Goal: Answer question/provide support: Answer question/provide support

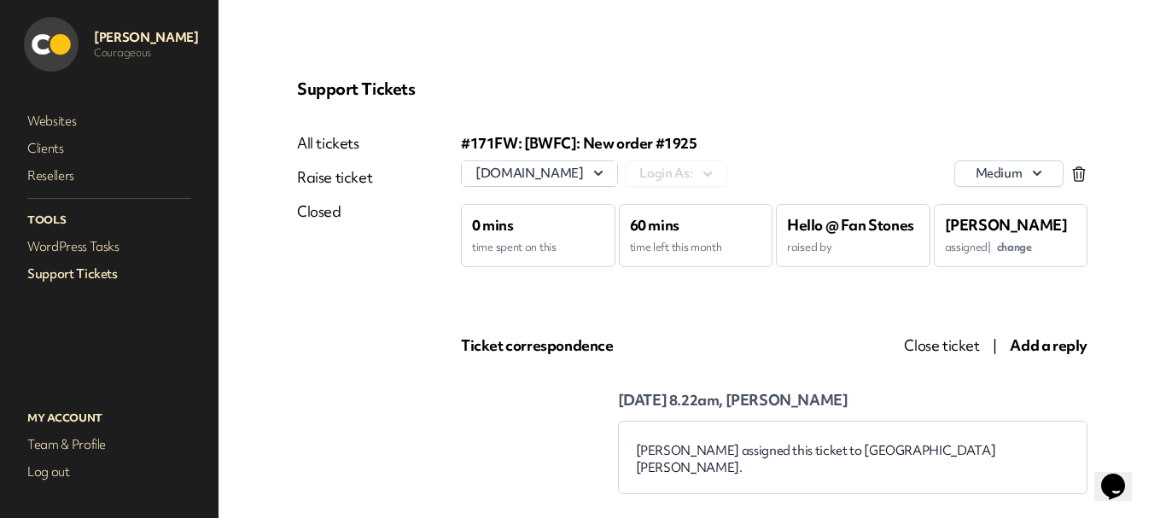
click at [1024, 349] on span "Add a reply" at bounding box center [1049, 345] width 78 height 20
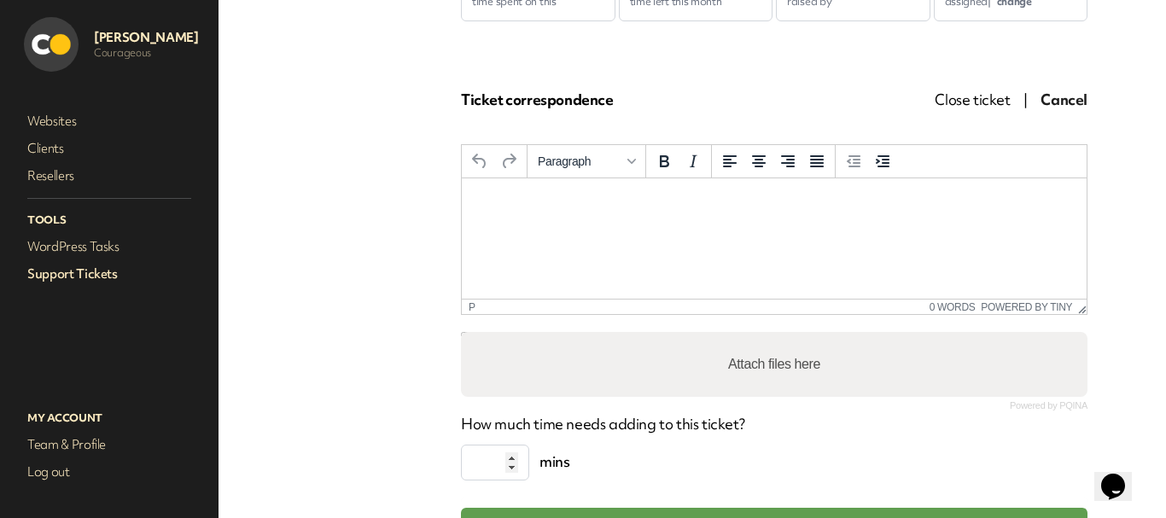
click at [726, 198] on p "Rich Text Area. Press ALT-0 for help." at bounding box center [773, 201] width 597 height 19
paste body "Rich Text Area. Press ALT-0 for help."
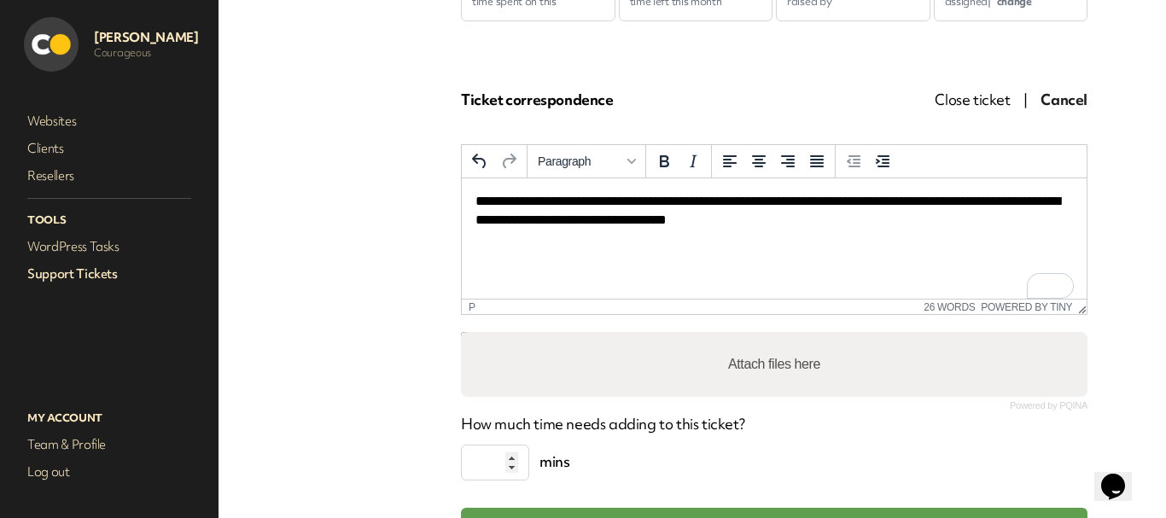
click at [778, 366] on label "Attach files here" at bounding box center [774, 364] width 106 height 34
click at [778, 337] on input "Attach files here" at bounding box center [774, 334] width 626 height 5
click at [670, 349] on div "Attach files here" at bounding box center [774, 364] width 626 height 65
click at [461, 332] on input "Attach files here" at bounding box center [774, 334] width 626 height 5
type input "**********"
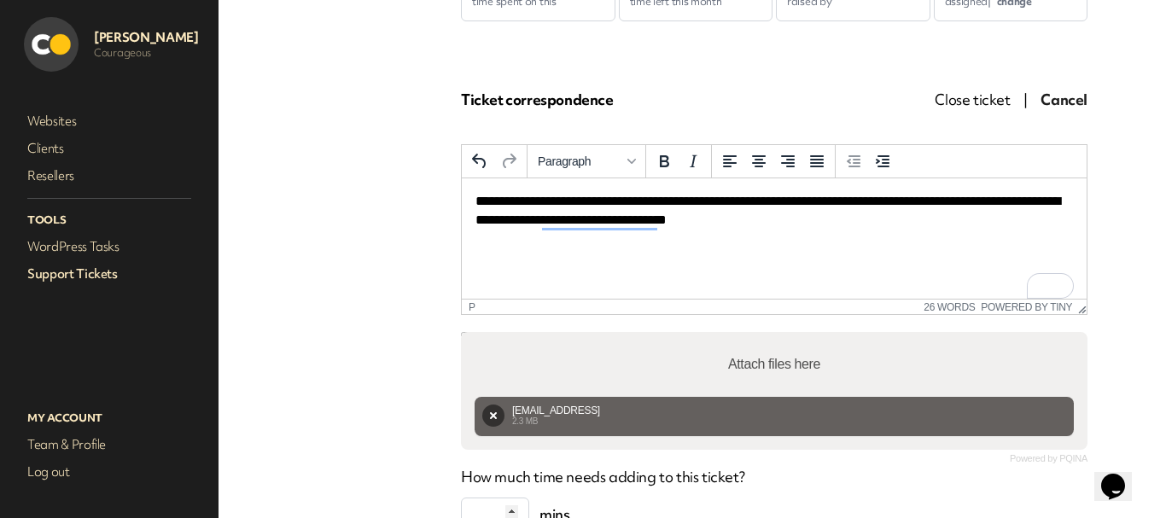
scroll to position [406, 0]
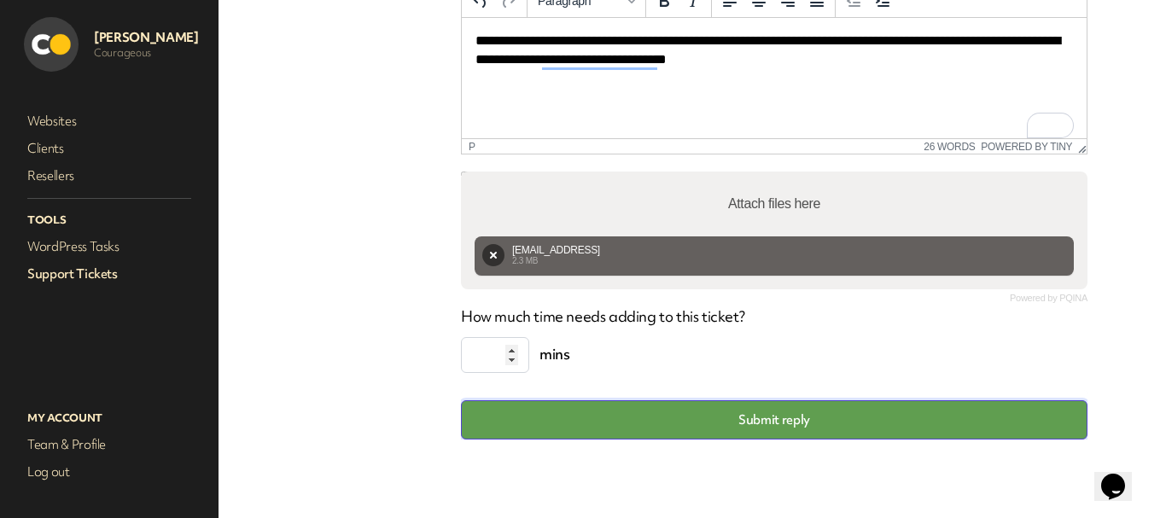
click at [749, 430] on button "Submit reply" at bounding box center [774, 419] width 626 height 39
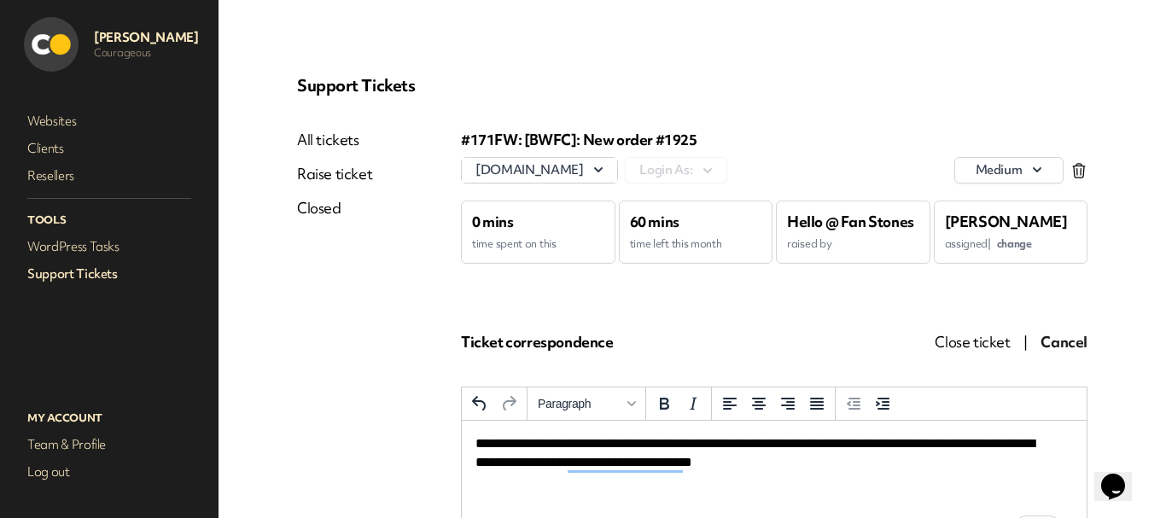
scroll to position [0, 0]
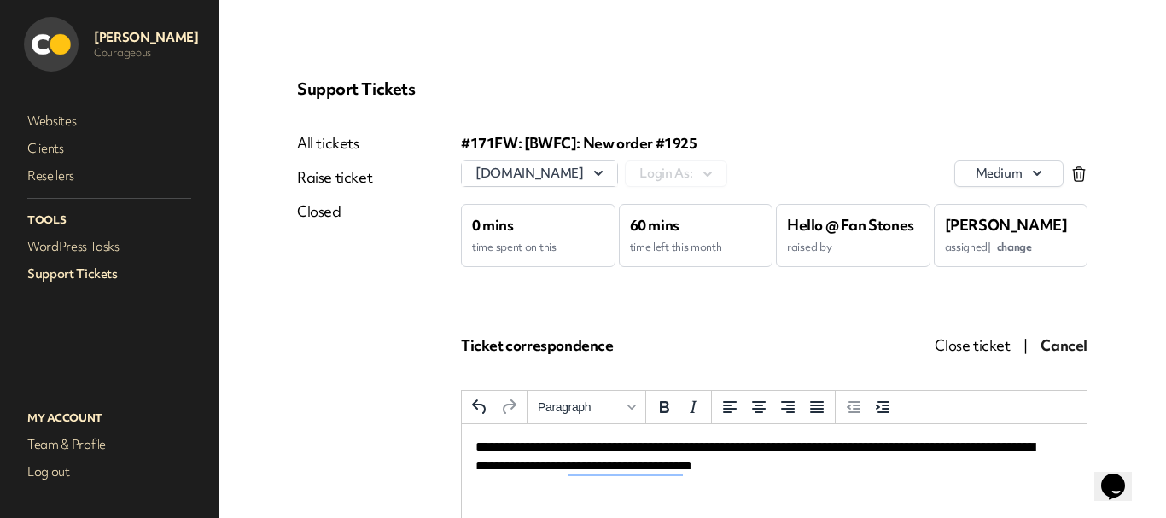
click at [83, 269] on link "Support Tickets" at bounding box center [109, 274] width 171 height 24
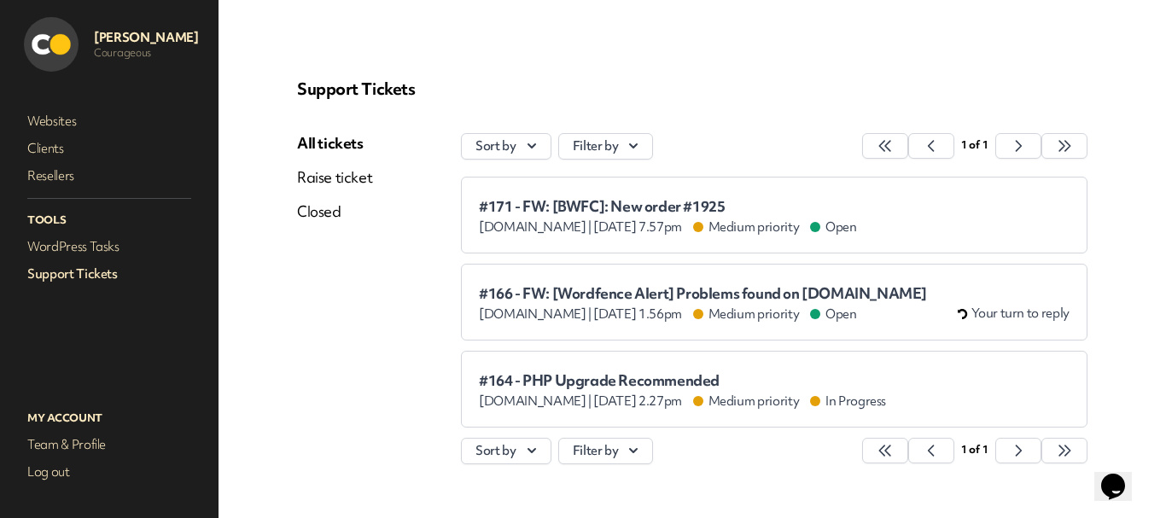
click at [617, 204] on span "#171 - FW: [BWFC]: New order #1925" at bounding box center [668, 206] width 378 height 17
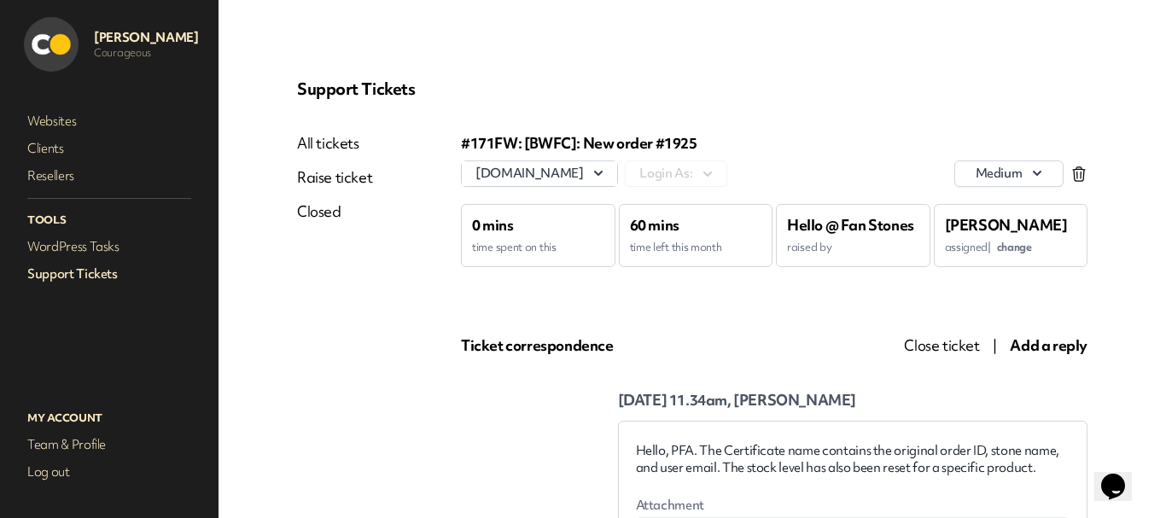
click at [61, 280] on link "Support Tickets" at bounding box center [109, 274] width 171 height 24
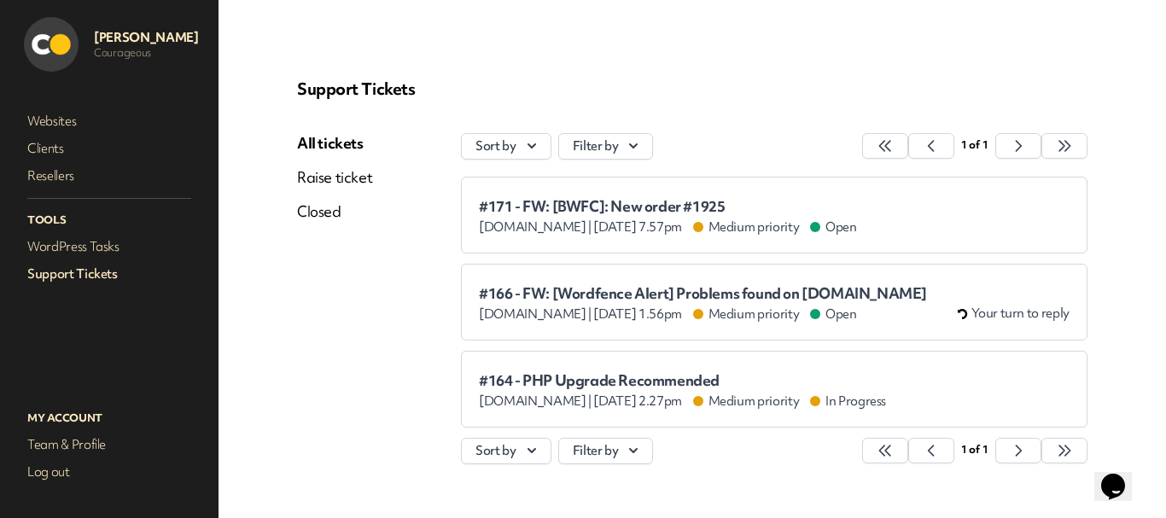
click at [567, 204] on span "#171 - FW: [BWFC]: New order #1925" at bounding box center [668, 206] width 378 height 17
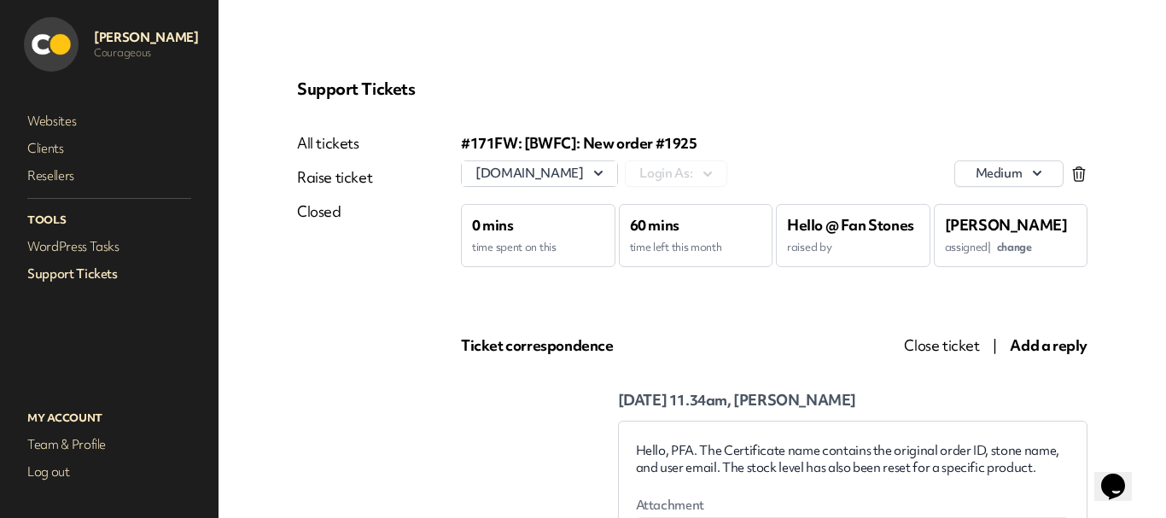
click at [941, 343] on span "Close ticket" at bounding box center [941, 345] width 75 height 20
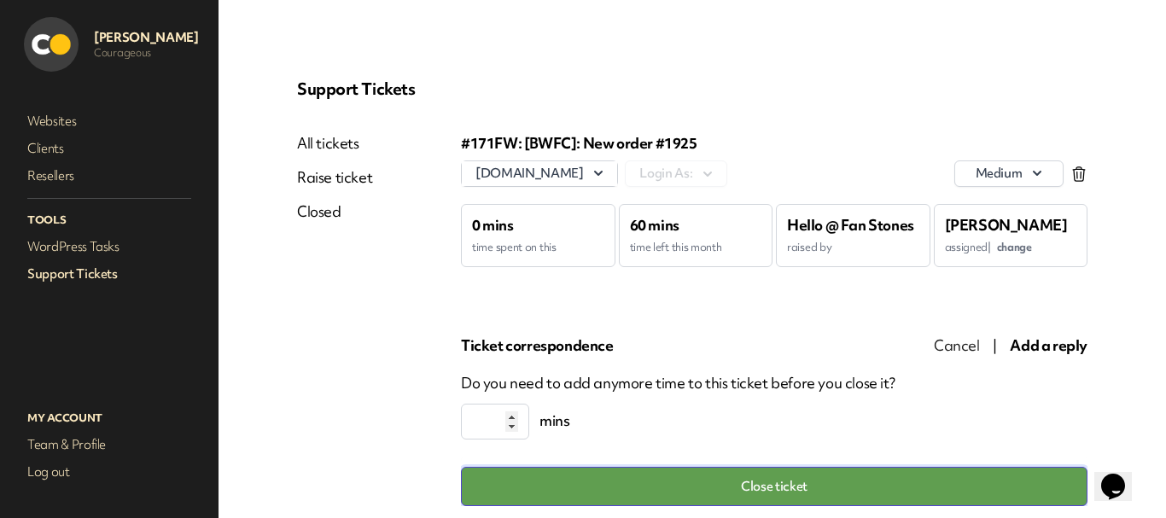
click at [788, 492] on button "Close ticket" at bounding box center [774, 486] width 626 height 39
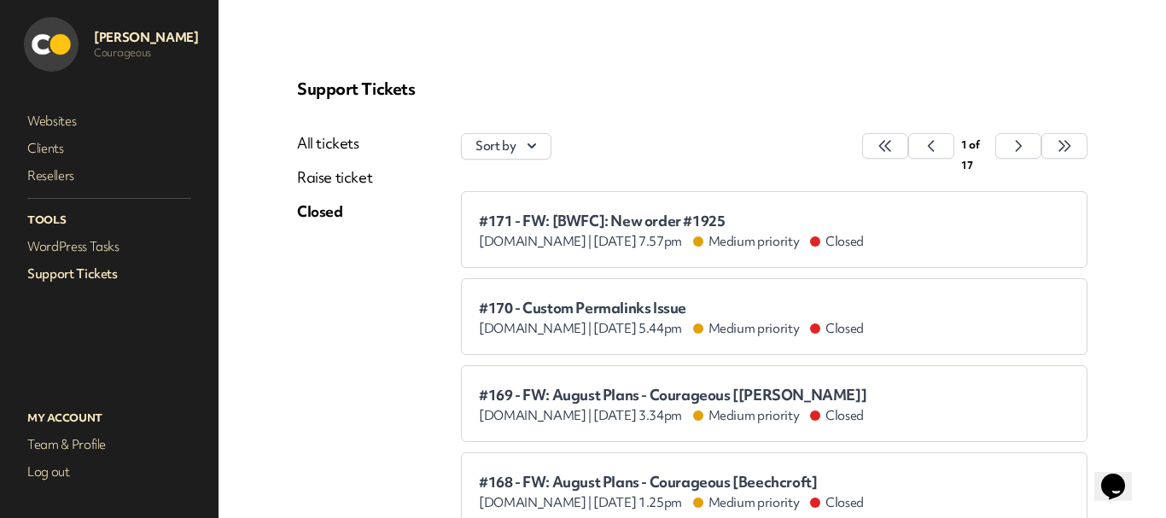
click at [330, 136] on link "All tickets" at bounding box center [334, 143] width 75 height 20
